Goal: Information Seeking & Learning: Learn about a topic

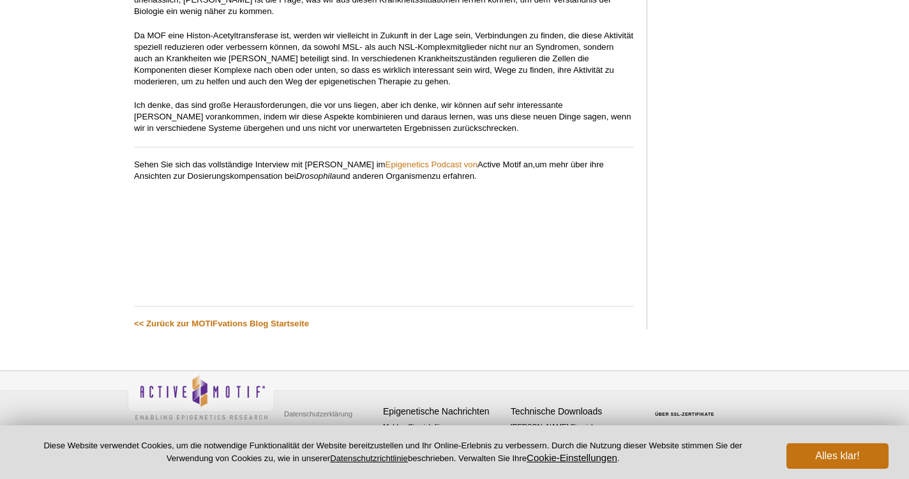
scroll to position [5071, 0]
click at [429, 160] on link "Epigenetics" at bounding box center [407, 165] width 43 height 10
click at [450, 160] on link "Podcast von" at bounding box center [454, 165] width 47 height 10
click at [429, 160] on link "Epigenetics" at bounding box center [407, 165] width 43 height 10
click at [450, 407] on h4 "Epigenetische Nachrichten" at bounding box center [443, 412] width 121 height 11
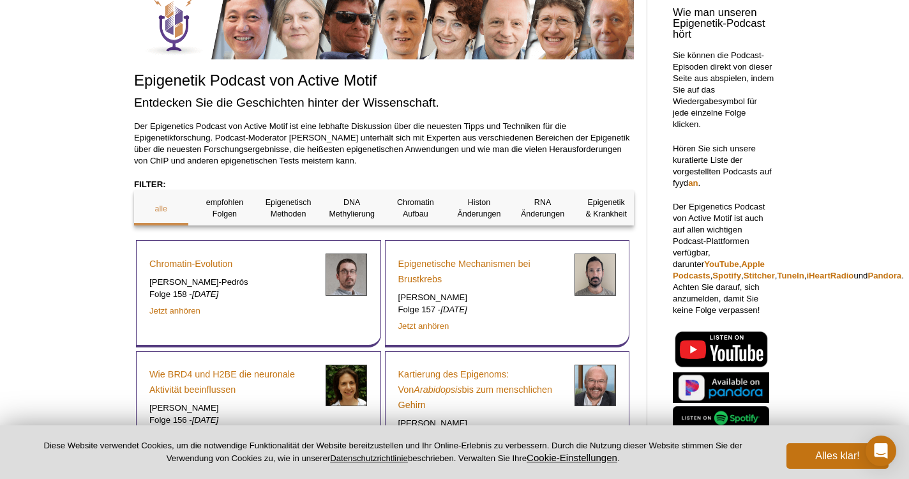
scroll to position [161, 0]
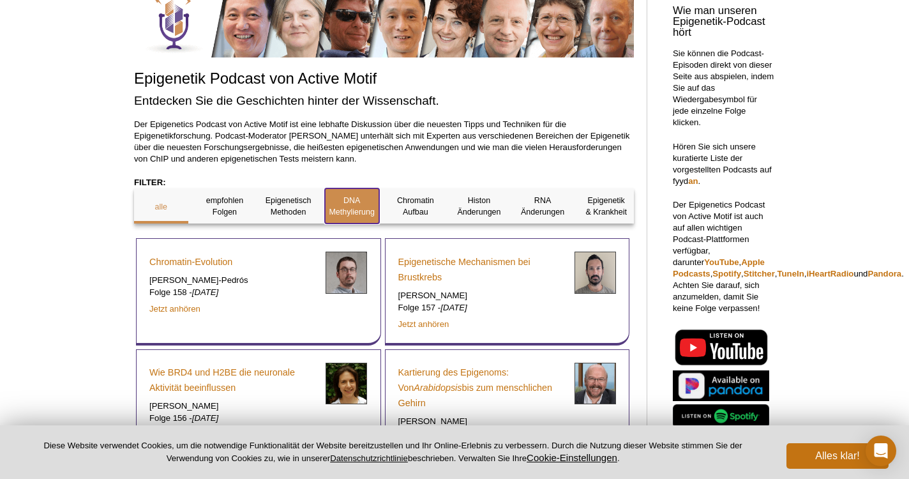
click at [347, 204] on p "DNA Methylierung" at bounding box center [352, 206] width 54 height 23
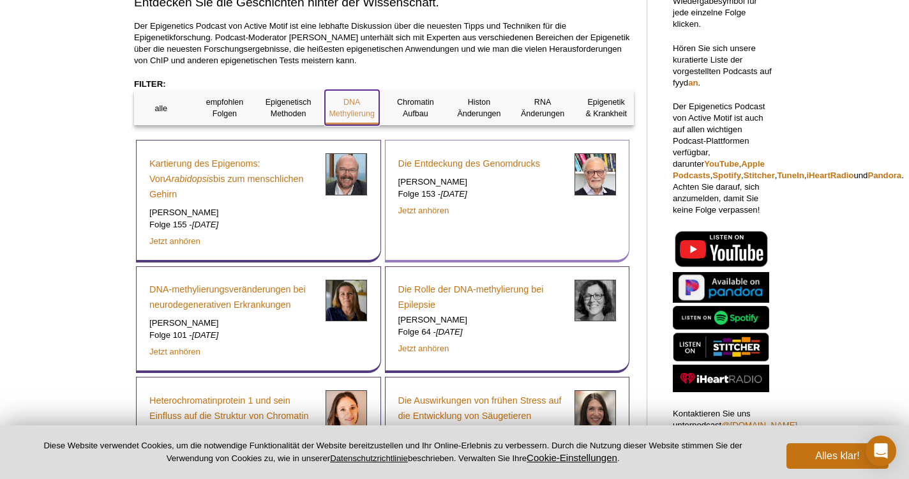
scroll to position [260, 0]
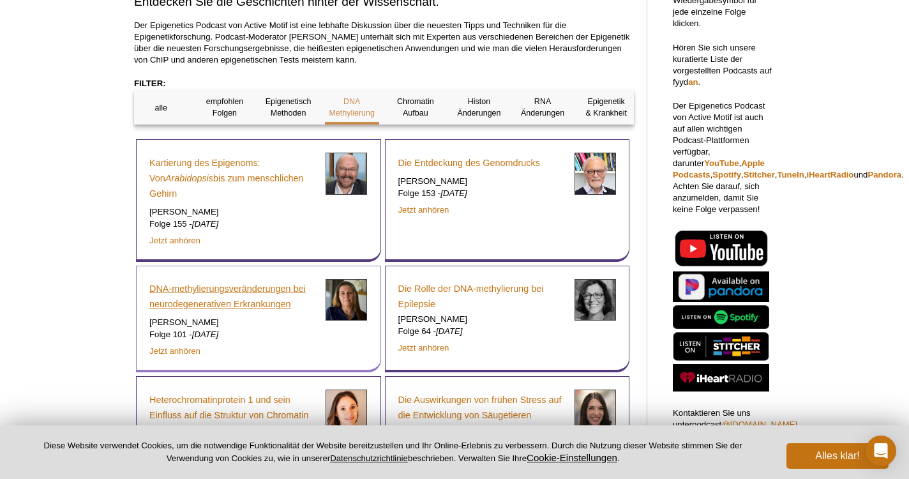
click at [192, 296] on link "DNA-methylierungsveränderungen bei neurodegenerativen Erkrankungen" at bounding box center [232, 296] width 167 height 31
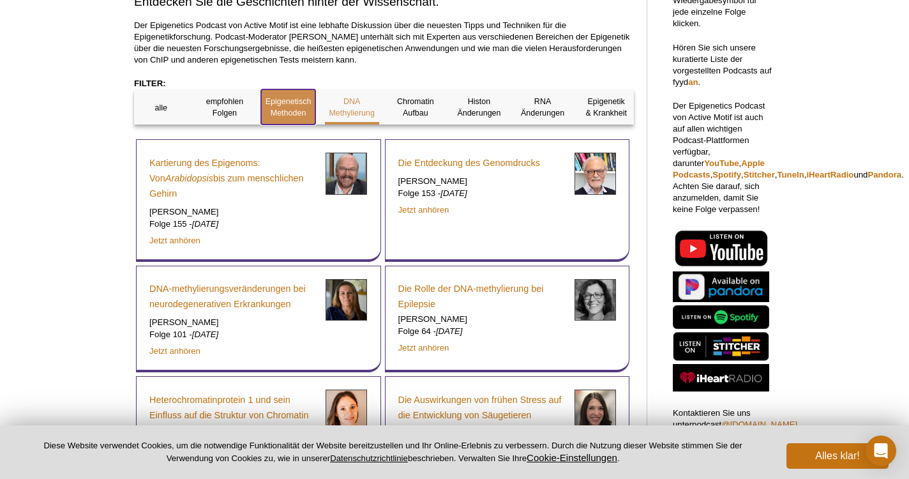
click at [280, 96] on p "Epigenetisch Methoden" at bounding box center [288, 107] width 54 height 23
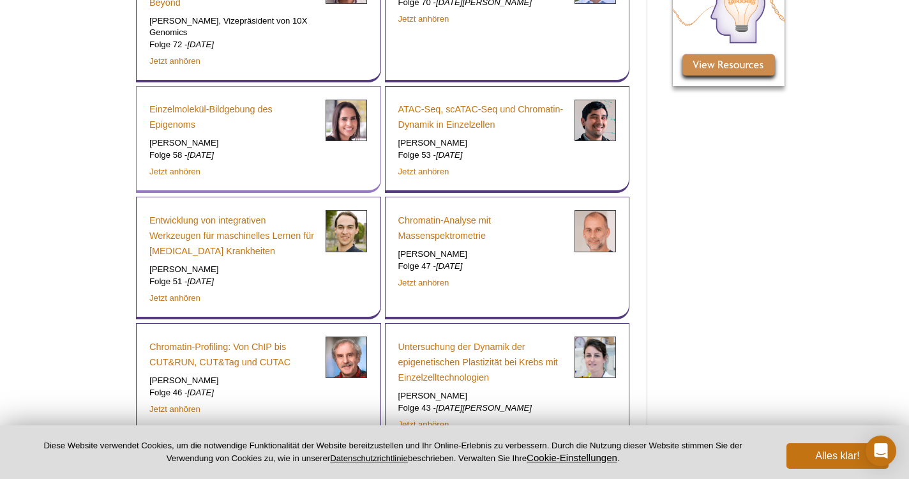
scroll to position [1037, 0]
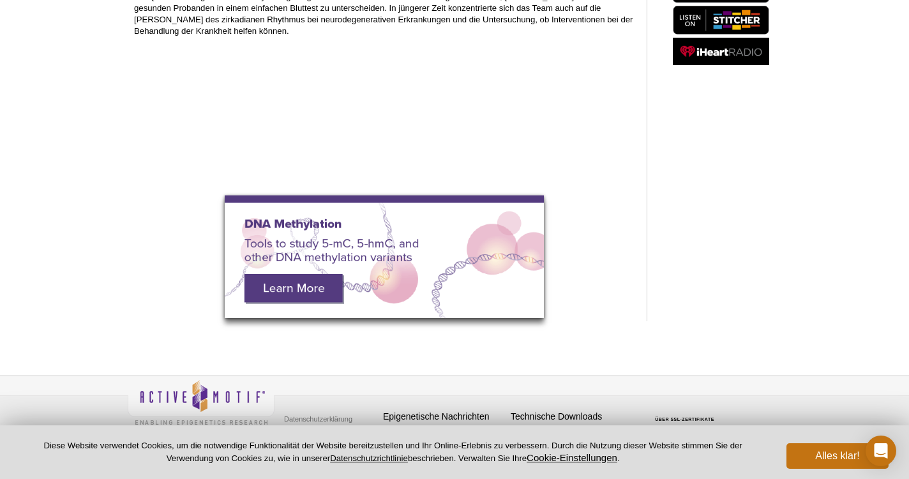
scroll to position [308, 0]
